Goal: Information Seeking & Learning: Check status

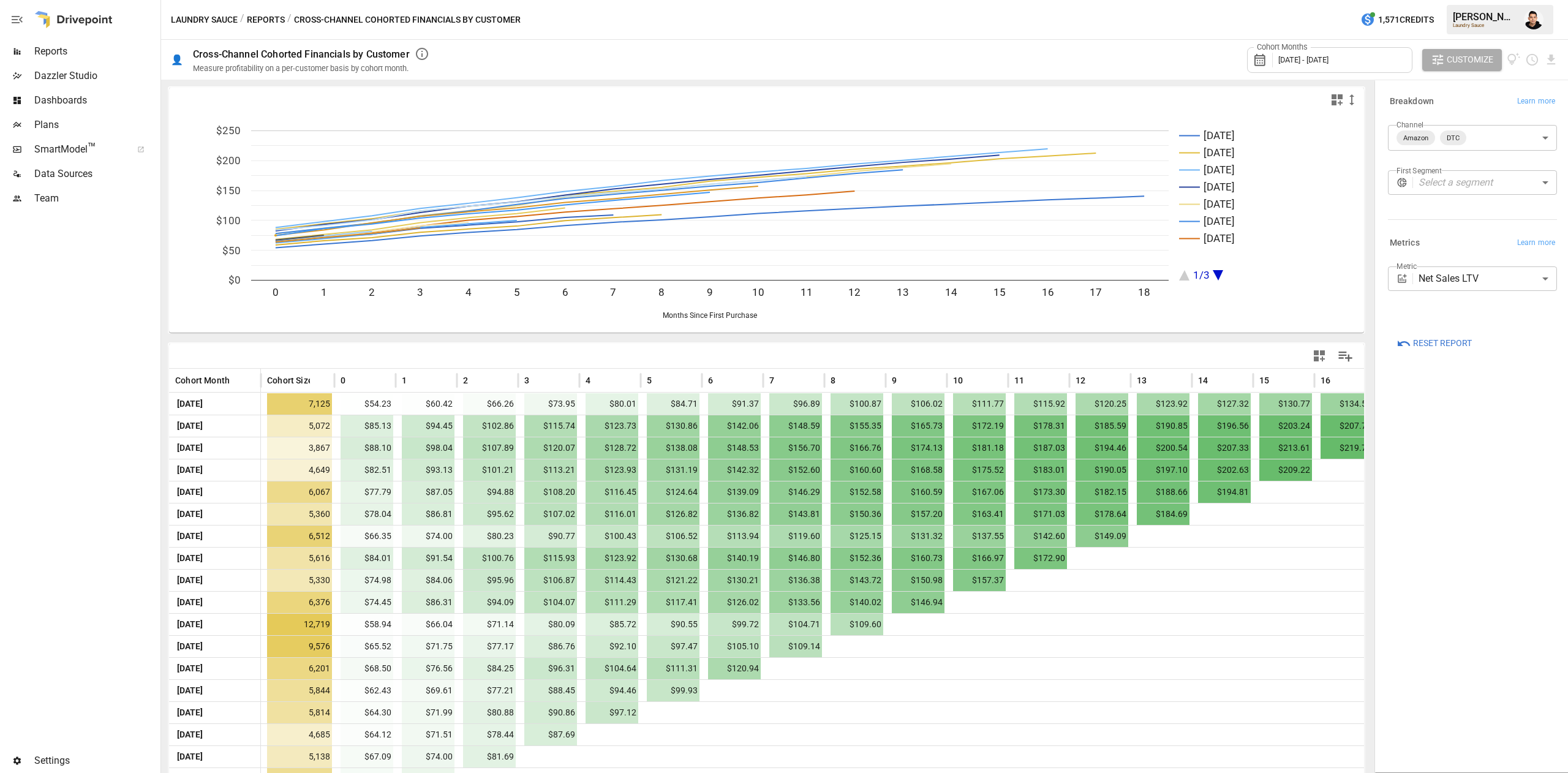
click at [271, 15] on button "Reports" at bounding box center [266, 19] width 38 height 15
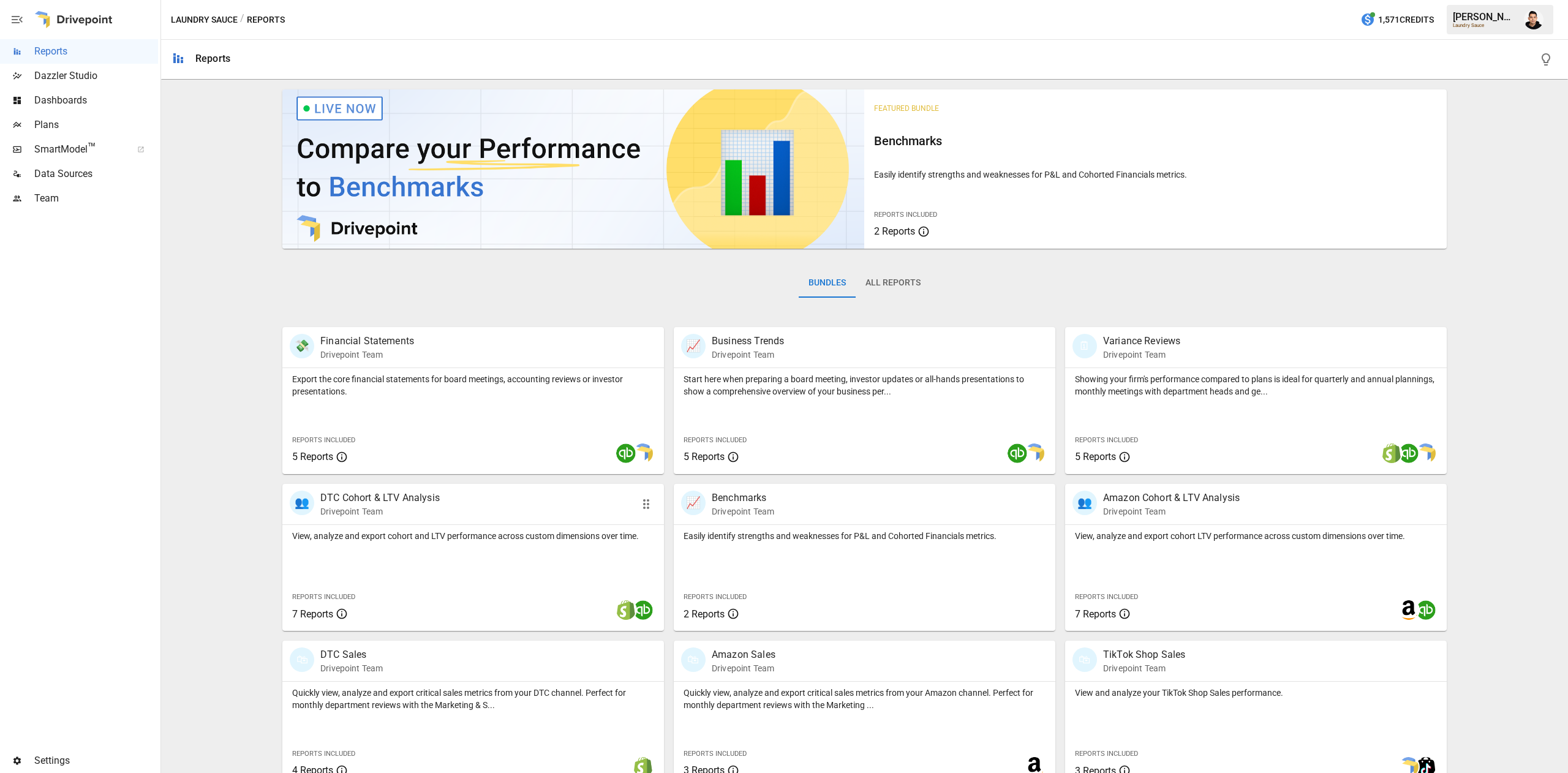
click at [555, 499] on div "👥 DTC Cohort & LTV Analysis Drivepoint Team" at bounding box center [442, 504] width 306 height 27
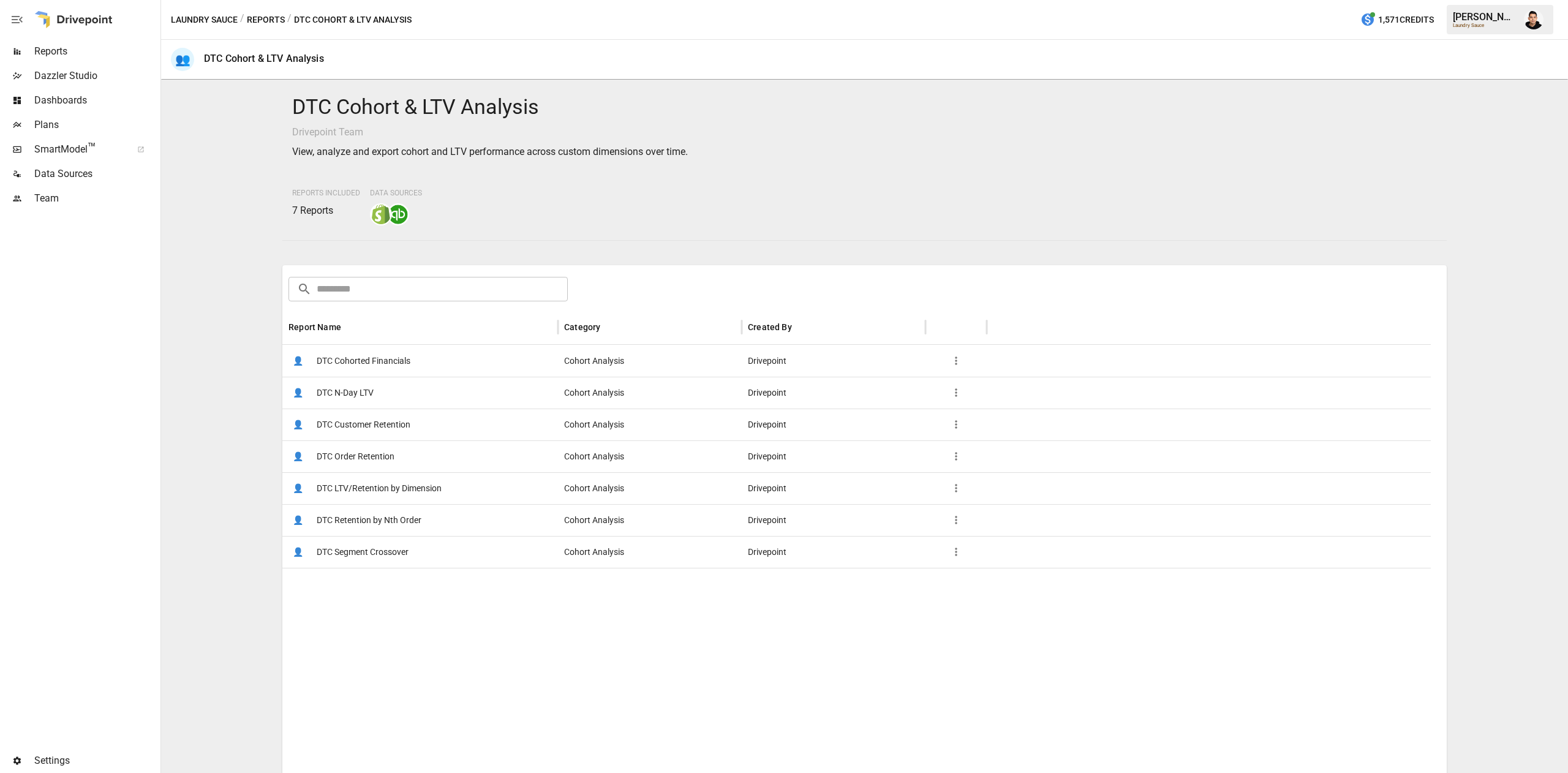
click at [434, 426] on div "👤 DTC Customer Retention" at bounding box center [420, 424] width 276 height 32
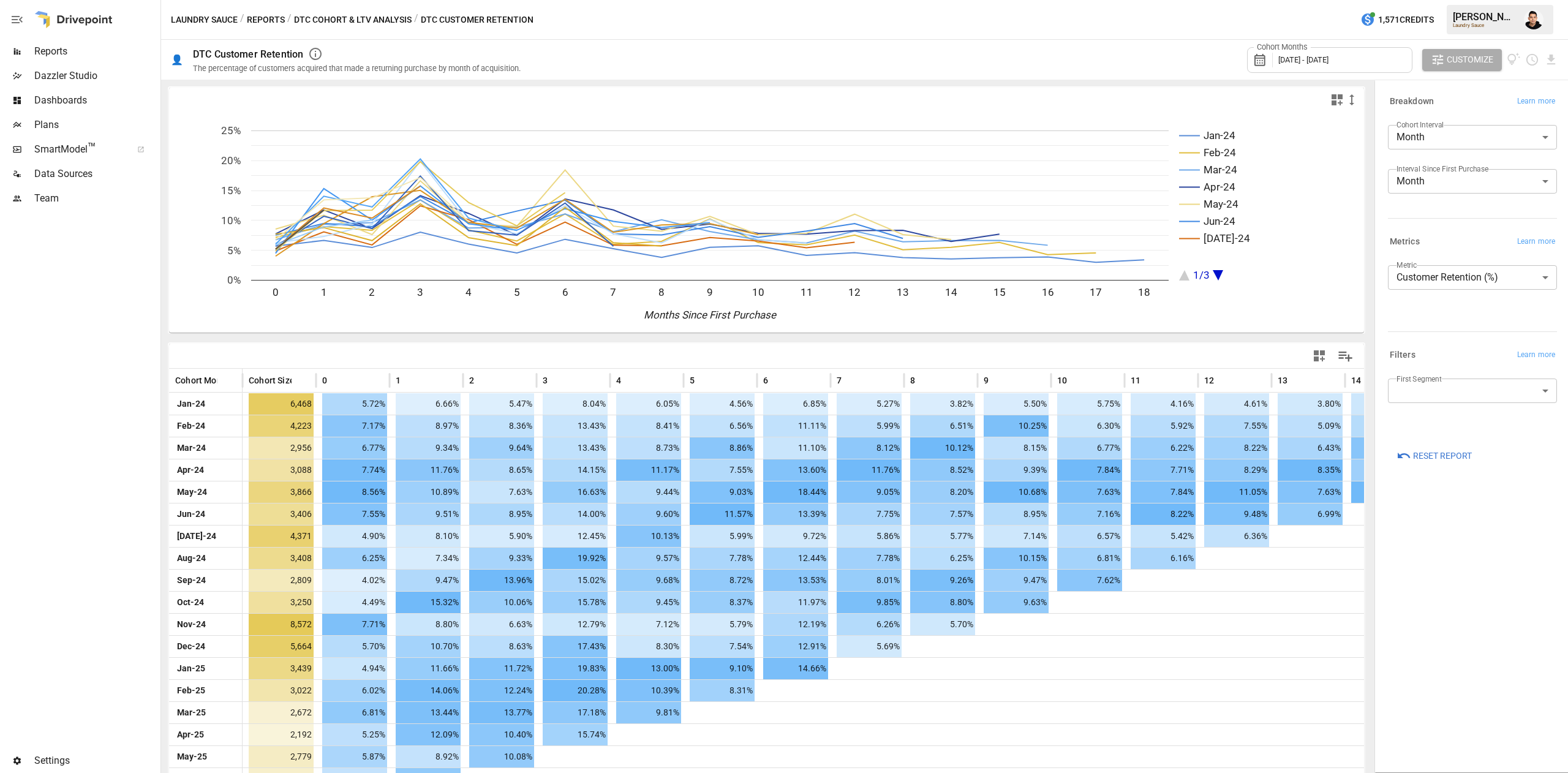
click at [1441, 448] on span "Reset Report" at bounding box center [1442, 456] width 58 height 15
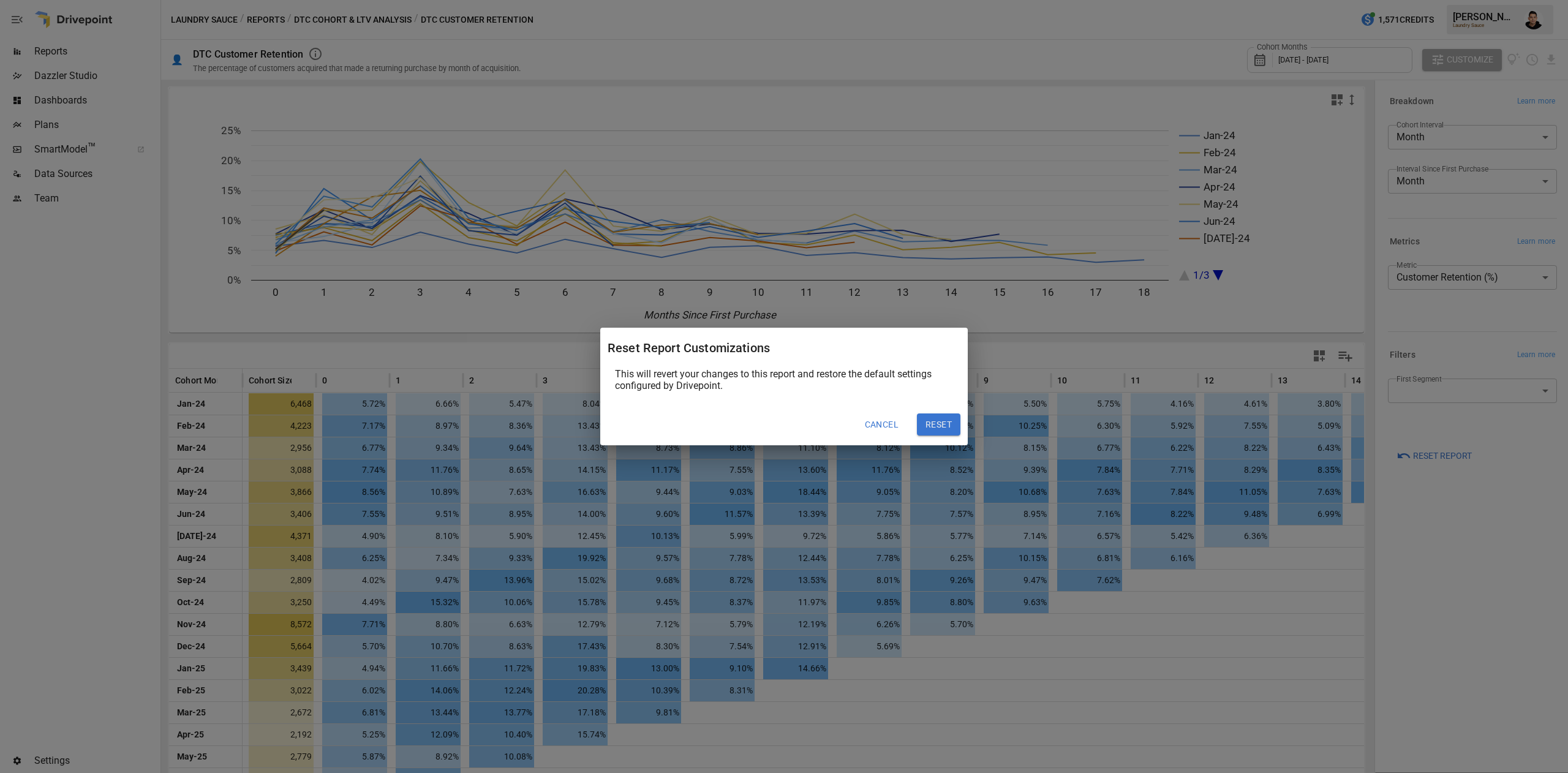
click at [955, 406] on div "Reset" at bounding box center [933, 419] width 53 height 32
click at [955, 433] on button "Reset" at bounding box center [939, 424] width 44 height 22
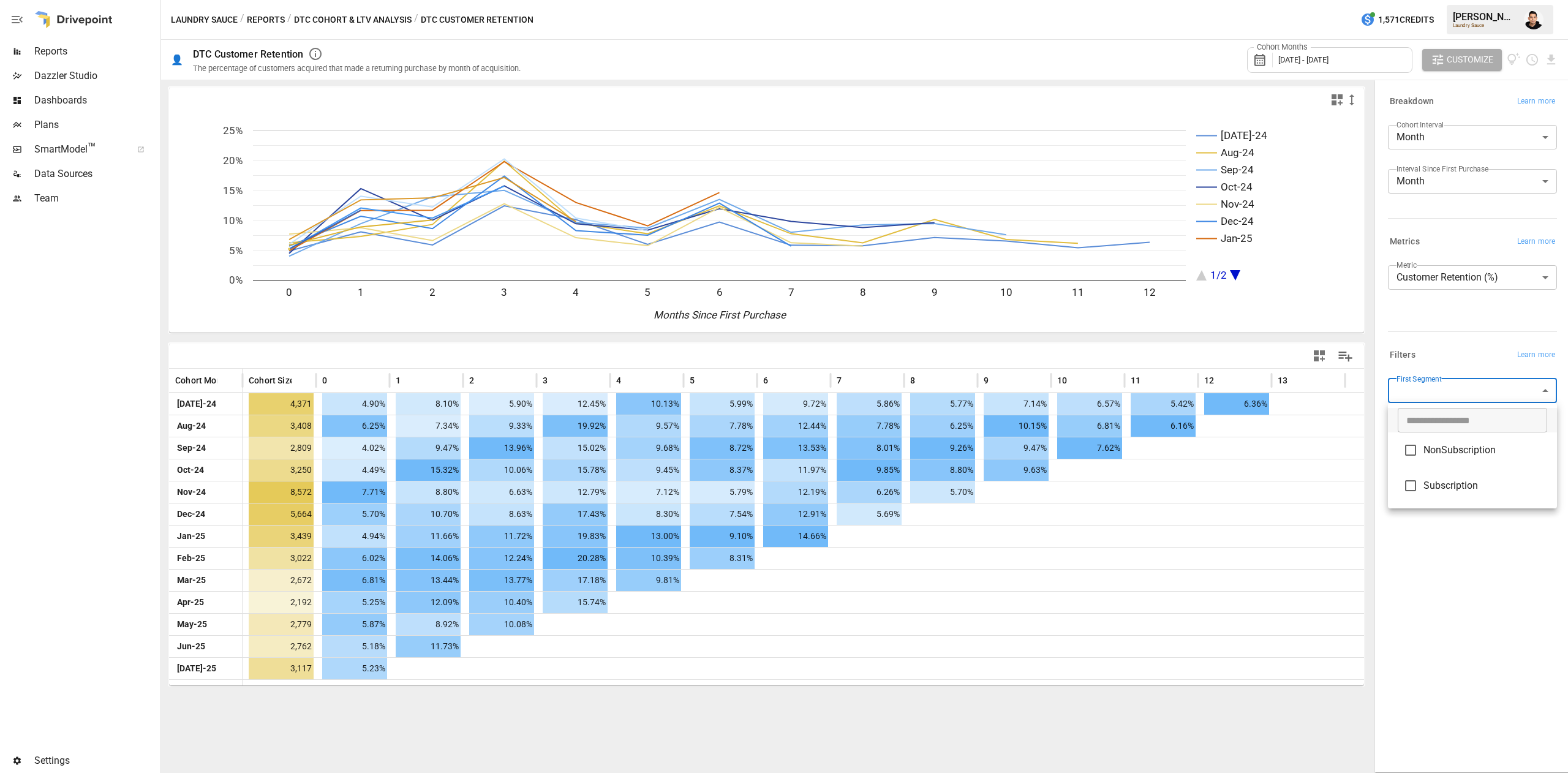
click at [1459, 0] on body "Reports Dazzler Studio Dashboards Plans SmartModel ™ Data Sources Team Settings…" at bounding box center [784, 0] width 1568 height 0
click at [1444, 491] on span "Subscription" at bounding box center [1485, 486] width 124 height 15
type input "**********"
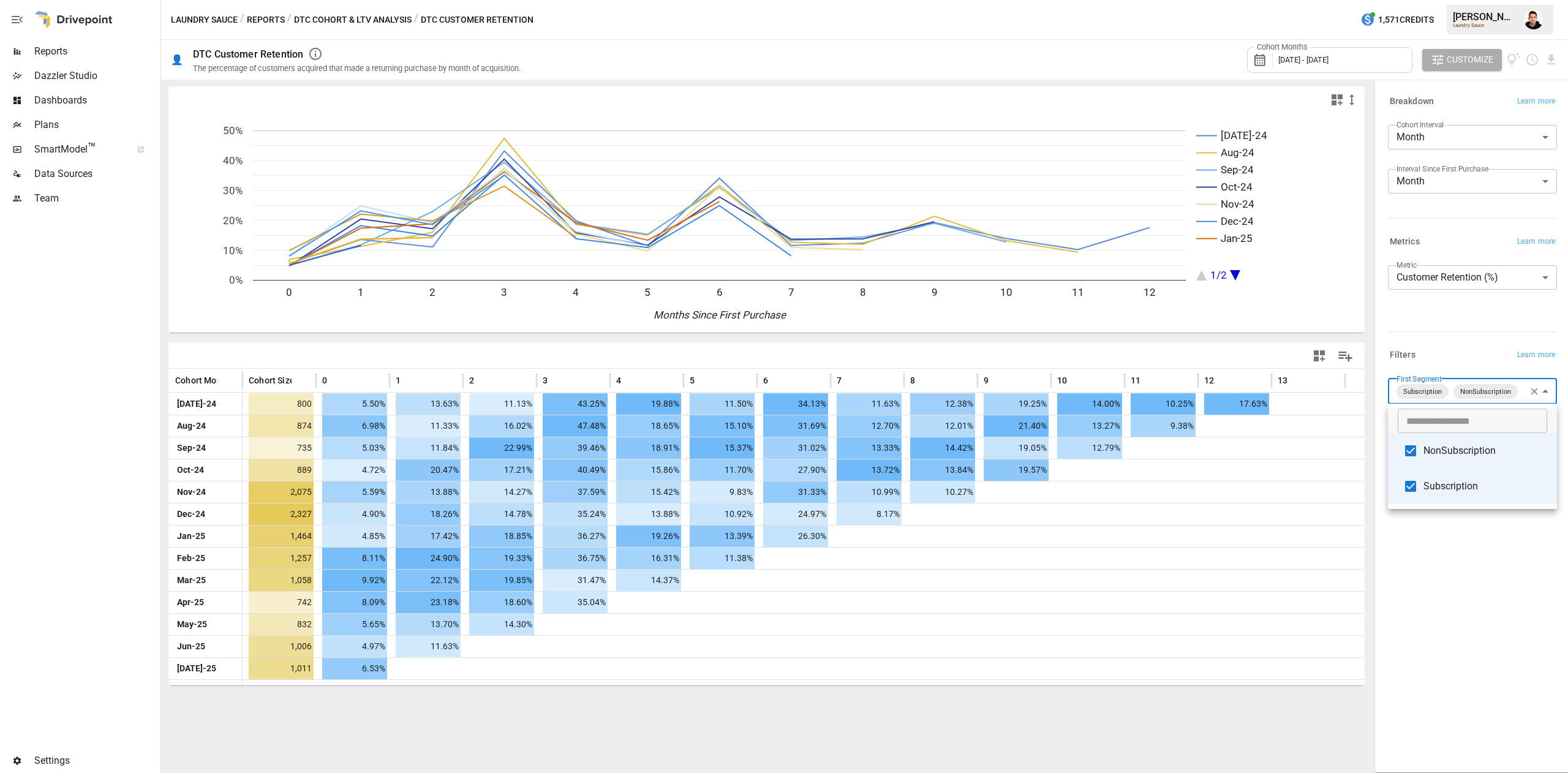
type input "**********"
click at [1435, 596] on div at bounding box center [784, 386] width 1568 height 773
